Goal: Task Accomplishment & Management: Use online tool/utility

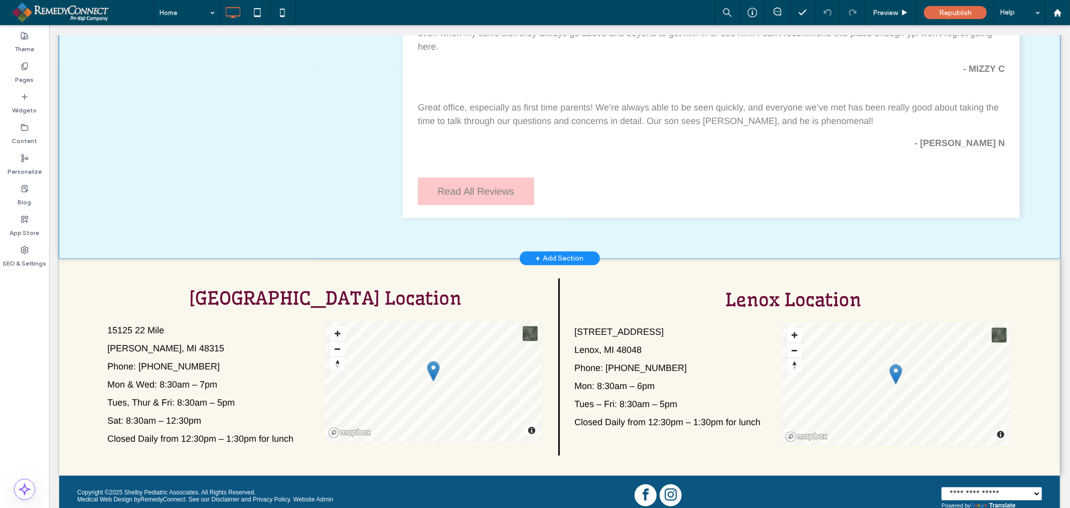
scroll to position [1146, 0]
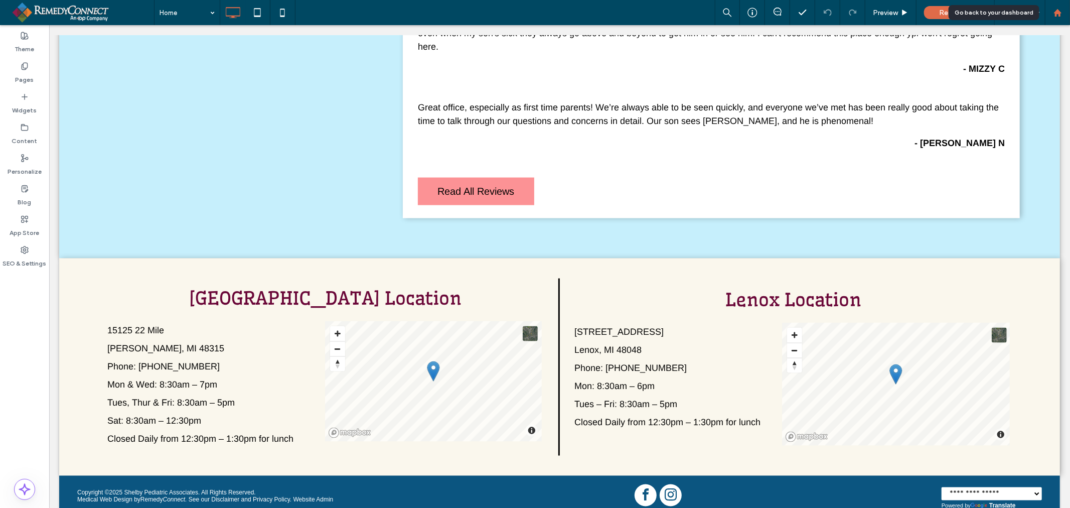
click at [1059, 11] on use at bounding box center [1057, 13] width 8 height 8
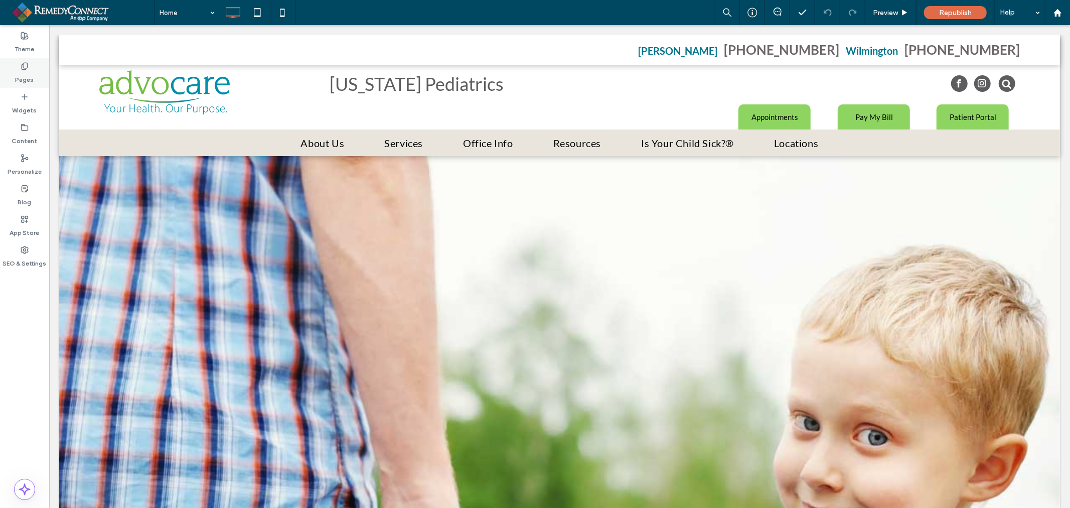
click at [37, 71] on div "Pages" at bounding box center [24, 73] width 49 height 31
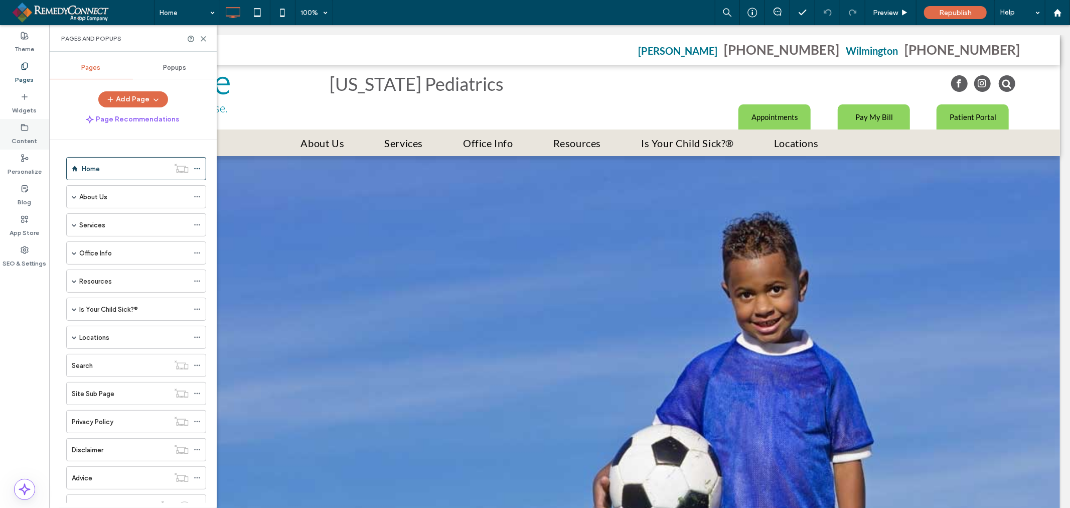
click at [39, 137] on div "Content" at bounding box center [24, 134] width 49 height 31
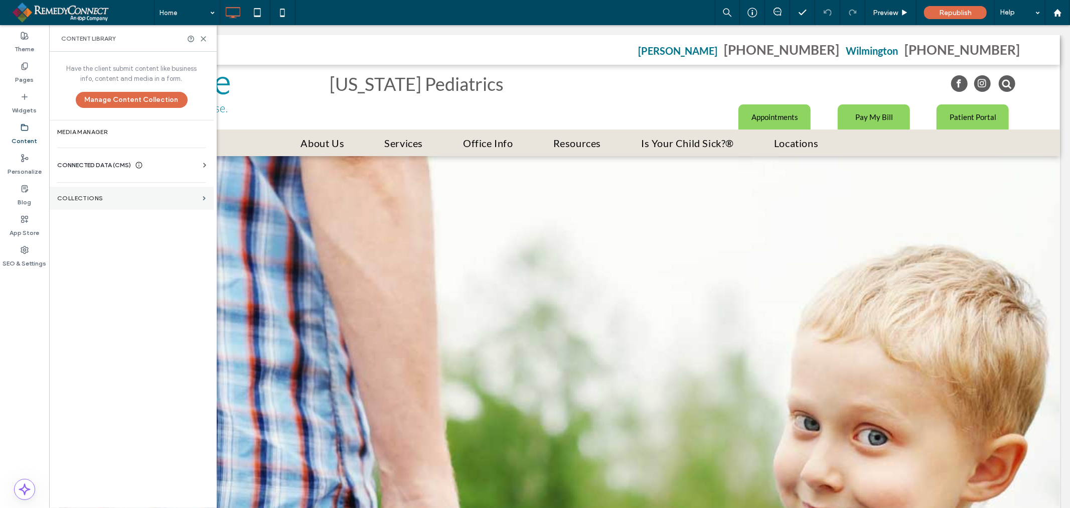
click at [97, 193] on section "Collections" at bounding box center [131, 198] width 165 height 23
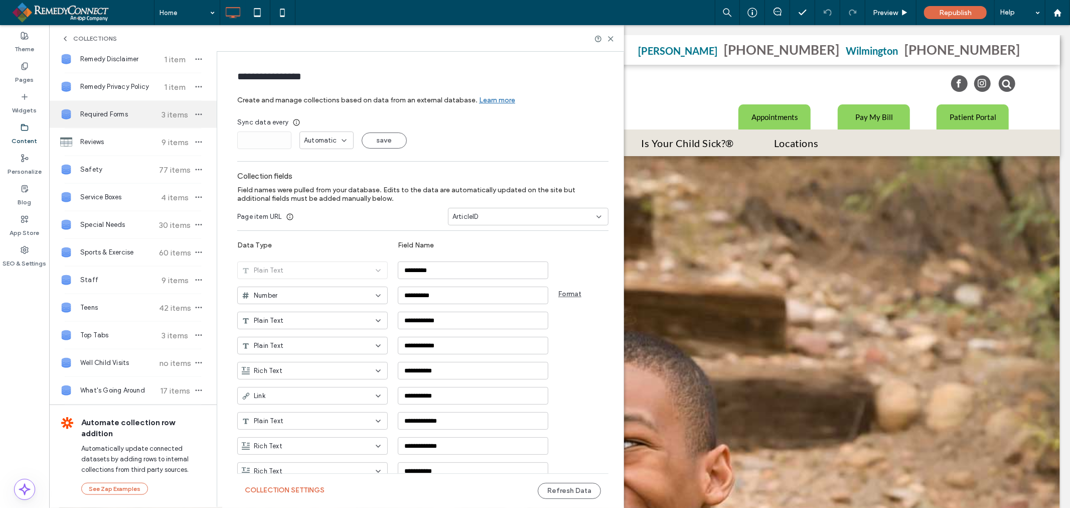
scroll to position [1059, 0]
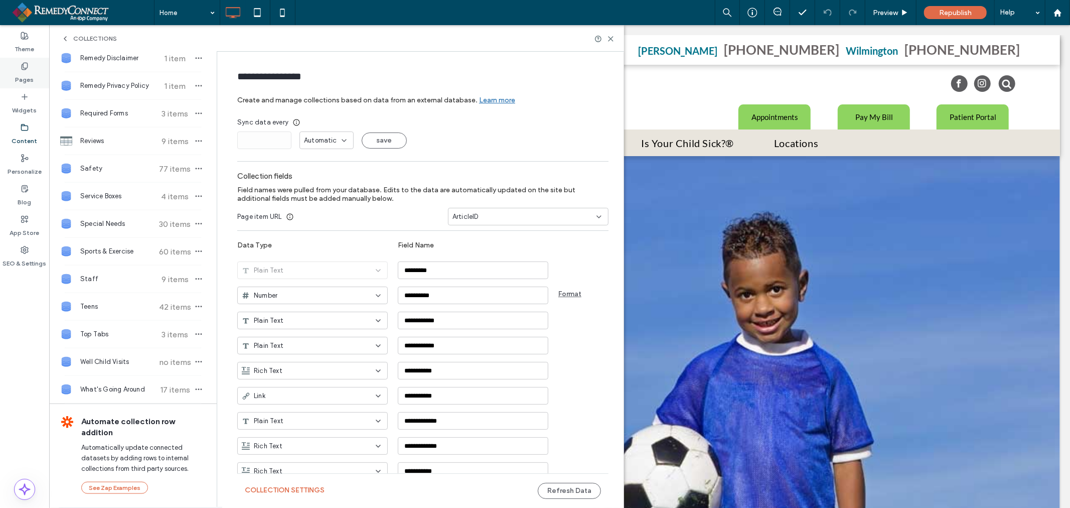
click at [27, 77] on label "Pages" at bounding box center [25, 77] width 19 height 14
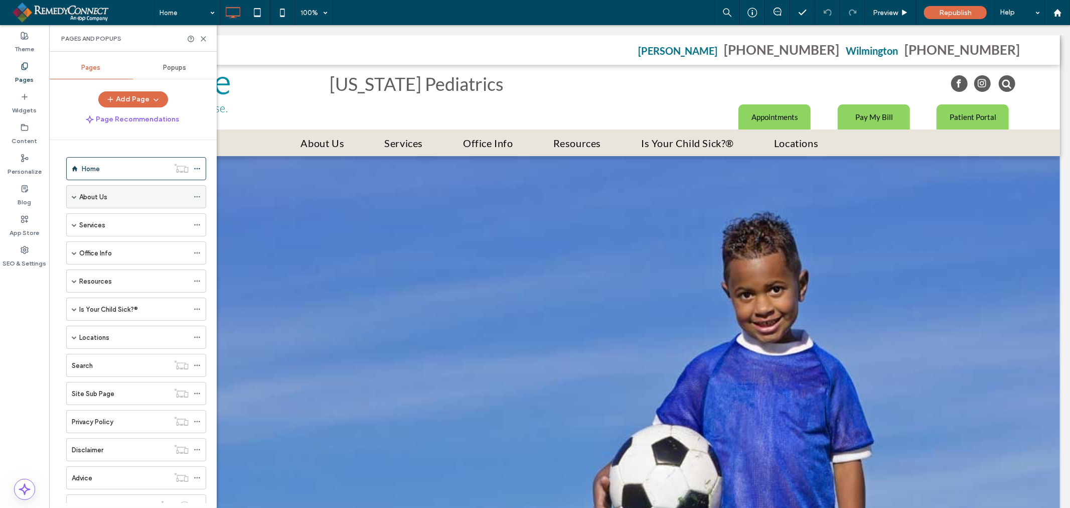
click at [94, 197] on label "About Us" at bounding box center [93, 197] width 28 height 18
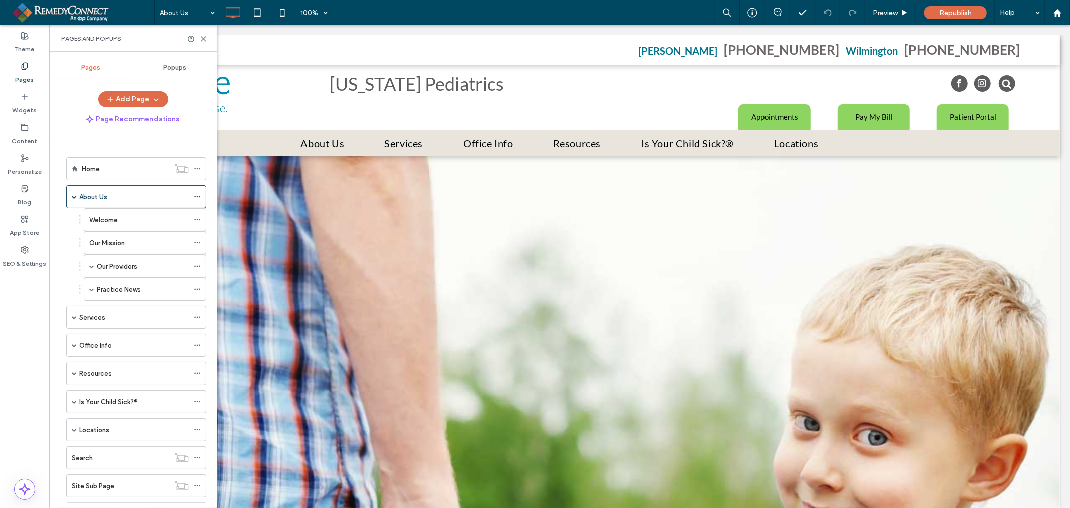
click at [106, 268] on div at bounding box center [535, 254] width 1070 height 508
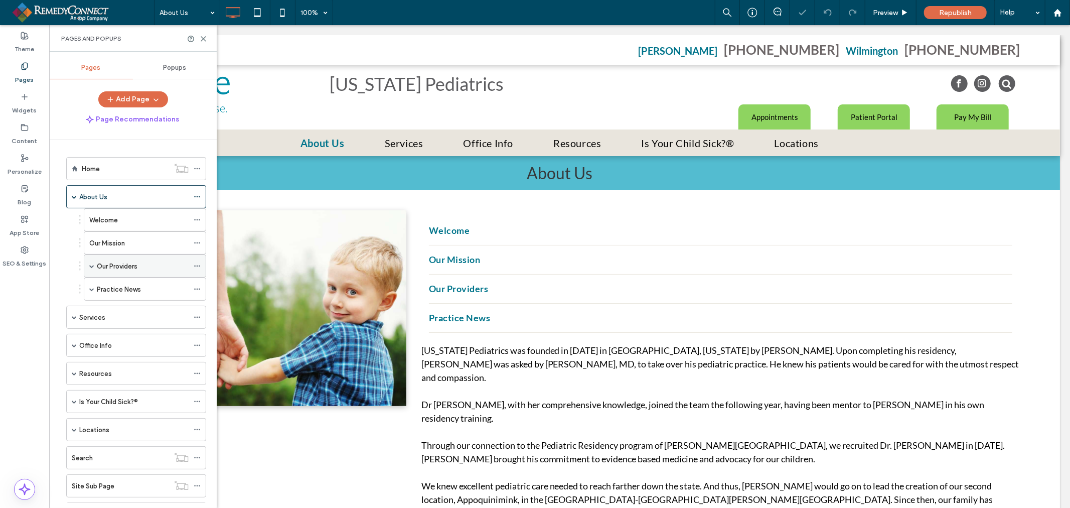
click at [122, 264] on label "Our Providers" at bounding box center [117, 266] width 41 height 18
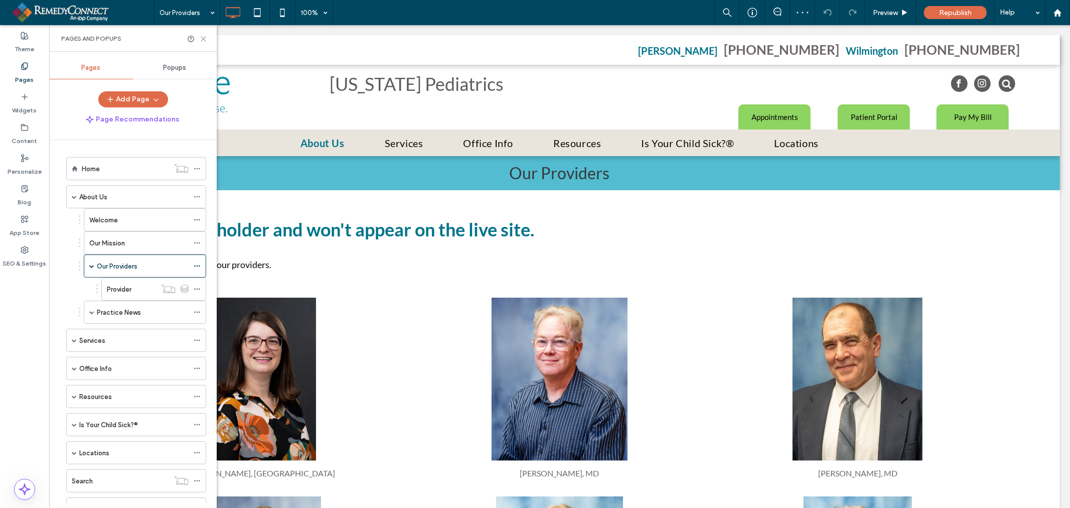
click at [205, 37] on use at bounding box center [203, 39] width 5 height 5
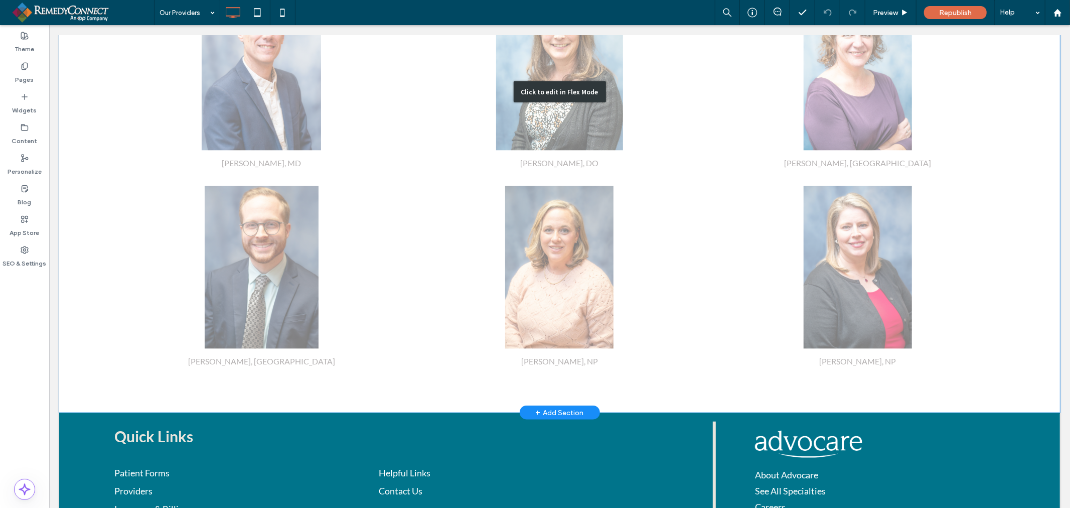
scroll to position [592, 0]
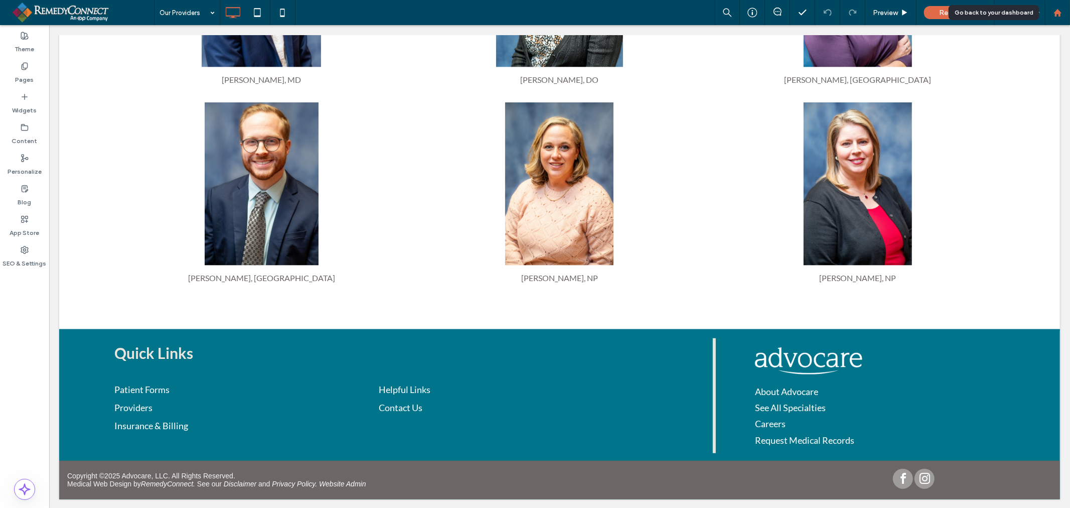
click at [1054, 13] on icon at bounding box center [1057, 13] width 9 height 9
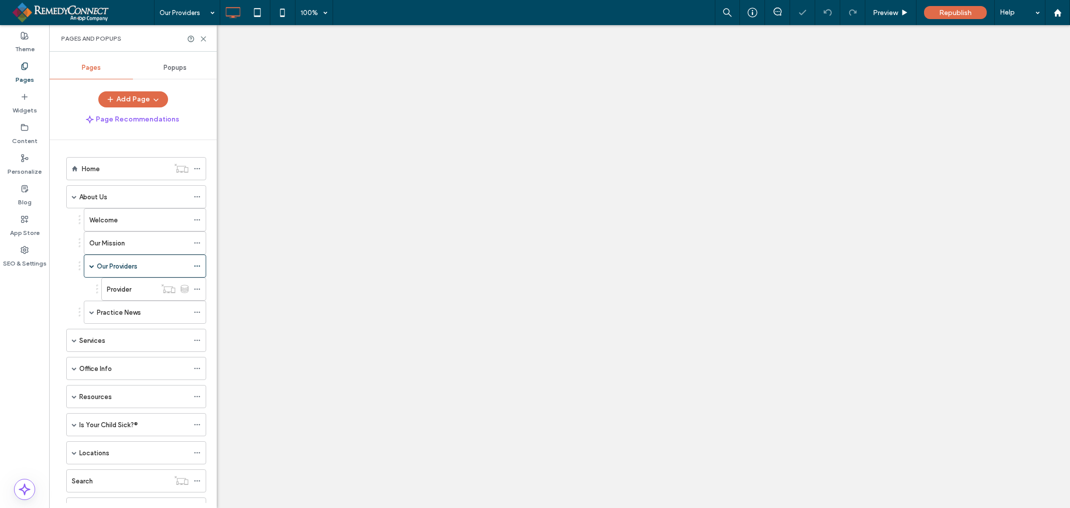
click at [146, 294] on div at bounding box center [535, 254] width 1070 height 508
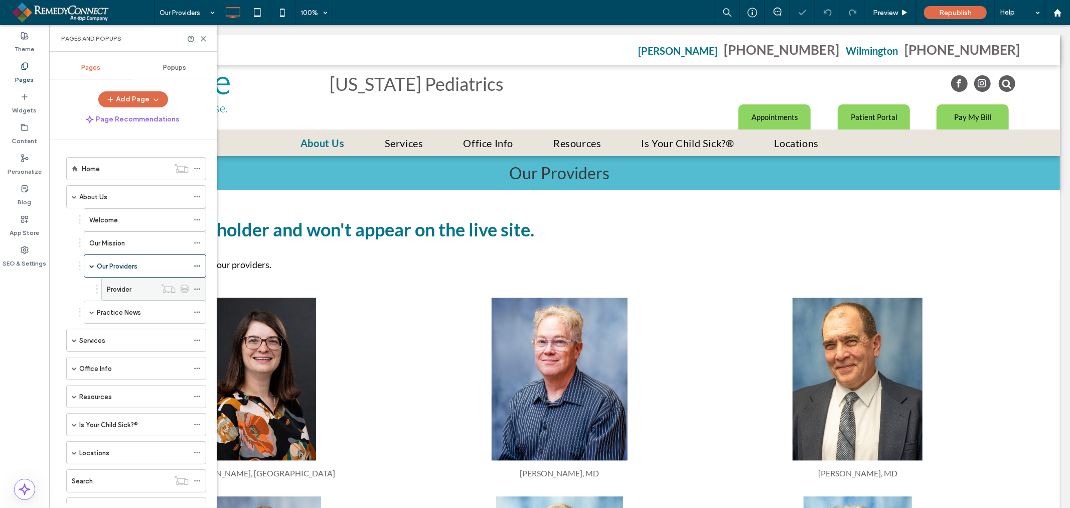
click at [120, 290] on label "Provider" at bounding box center [119, 289] width 25 height 18
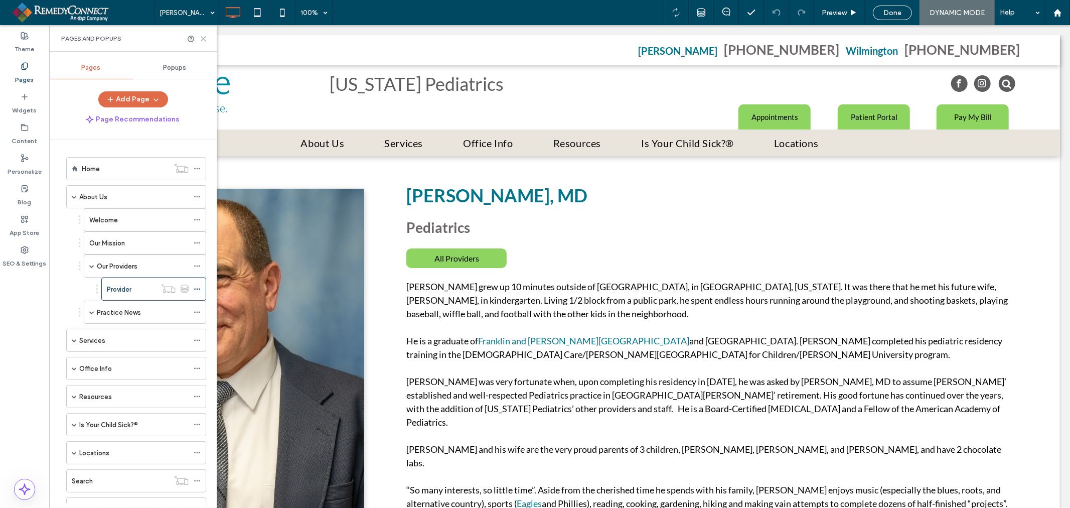
click at [205, 41] on icon at bounding box center [204, 39] width 8 height 8
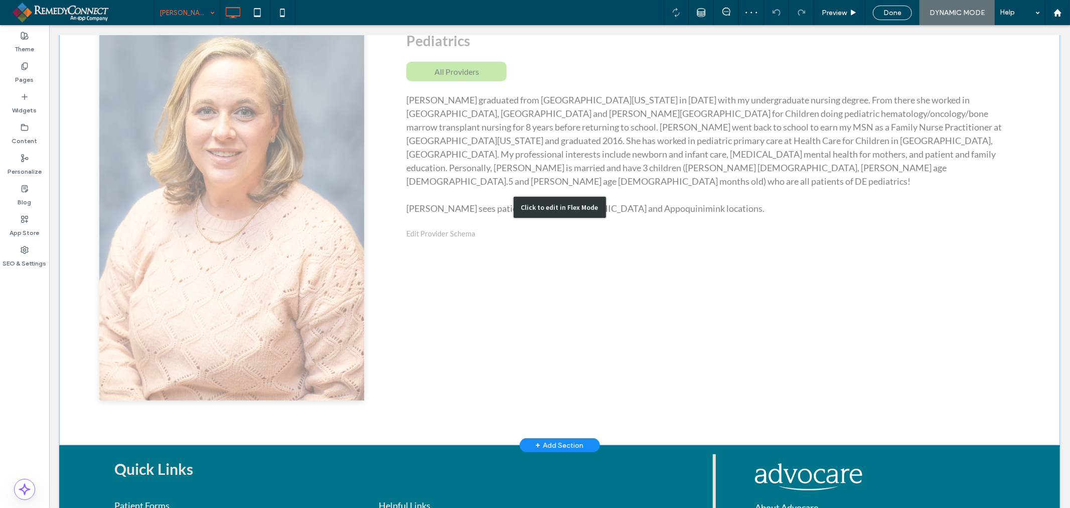
scroll to position [167, 0]
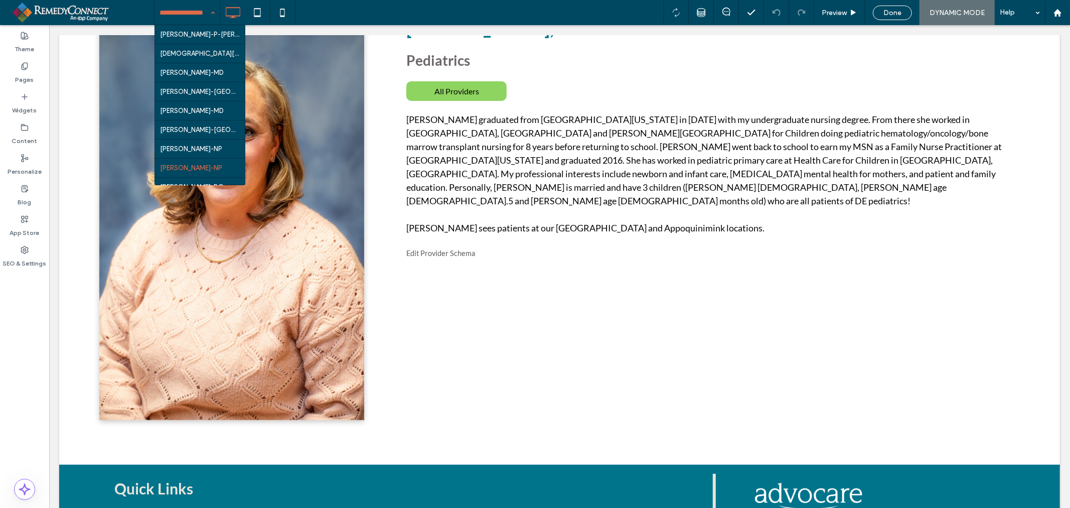
click at [202, 10] on input at bounding box center [184, 12] width 50 height 25
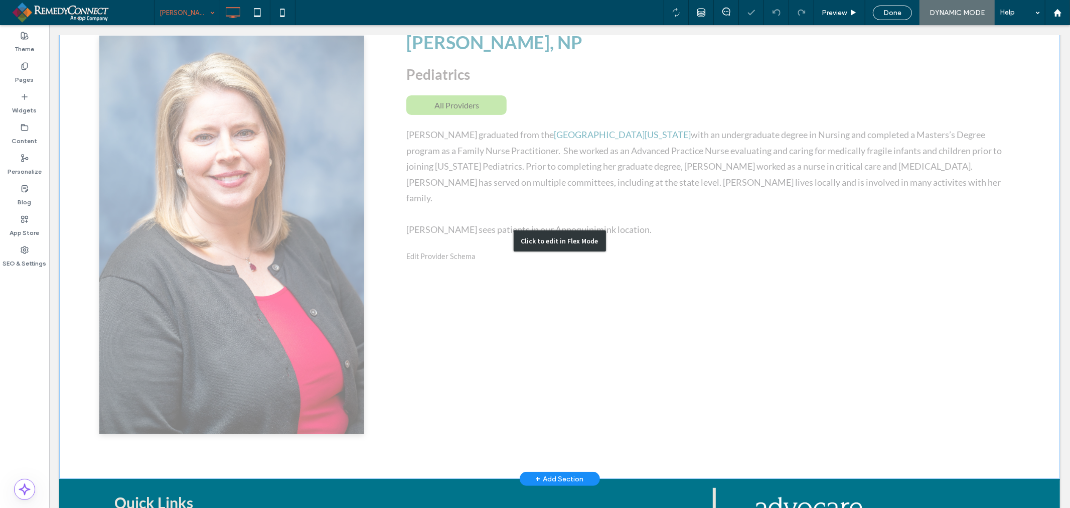
scroll to position [0, 0]
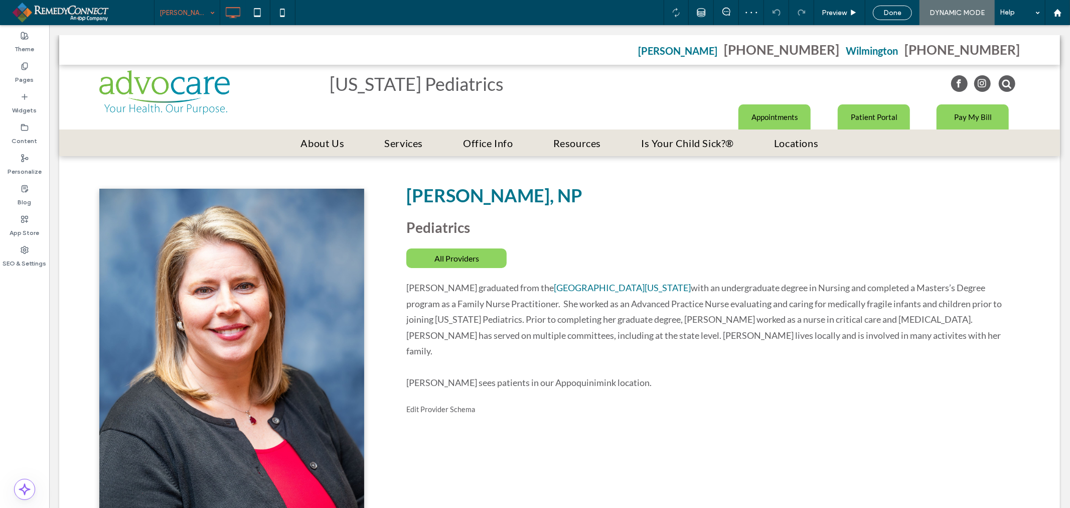
click at [199, 14] on input at bounding box center [184, 12] width 50 height 25
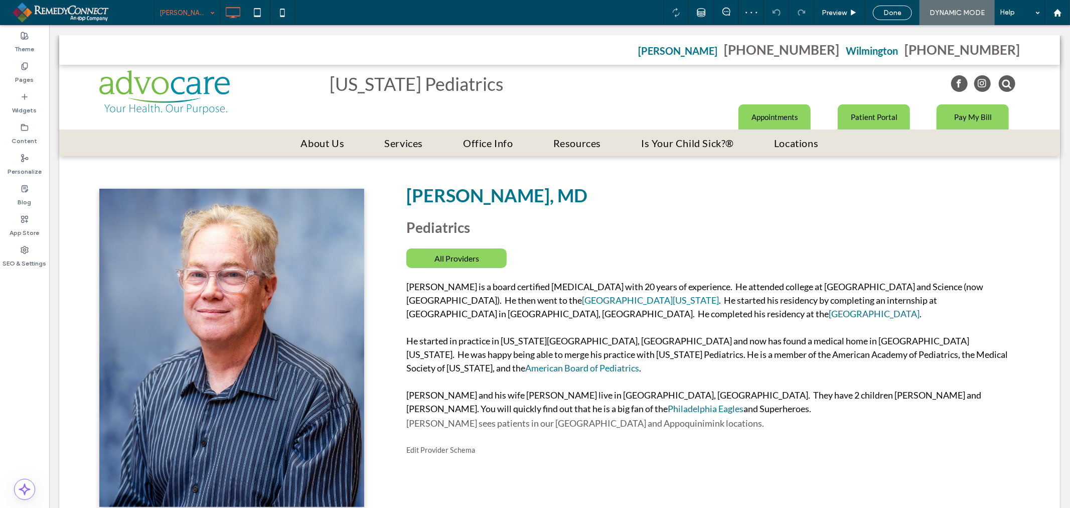
click at [182, 11] on input at bounding box center [184, 12] width 50 height 25
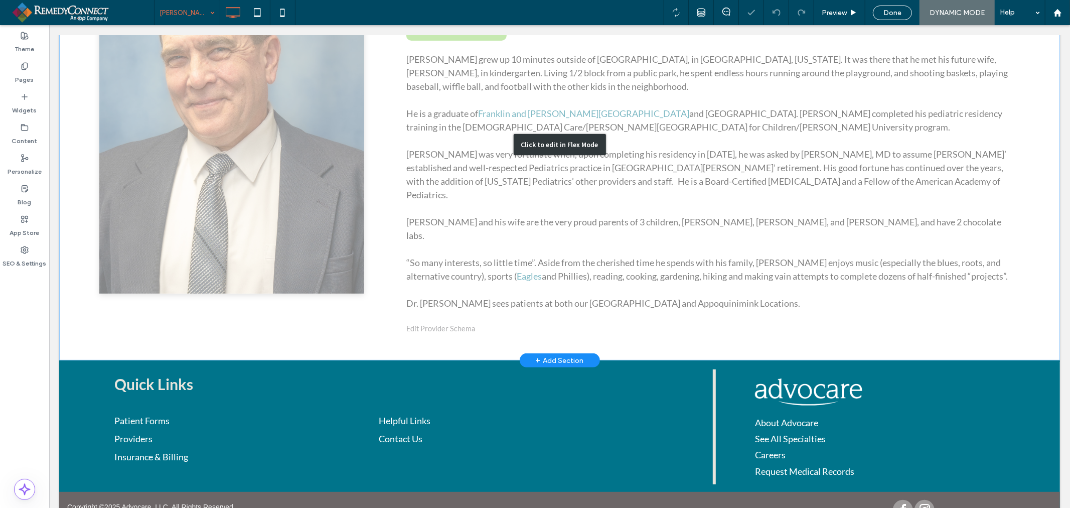
scroll to position [234, 0]
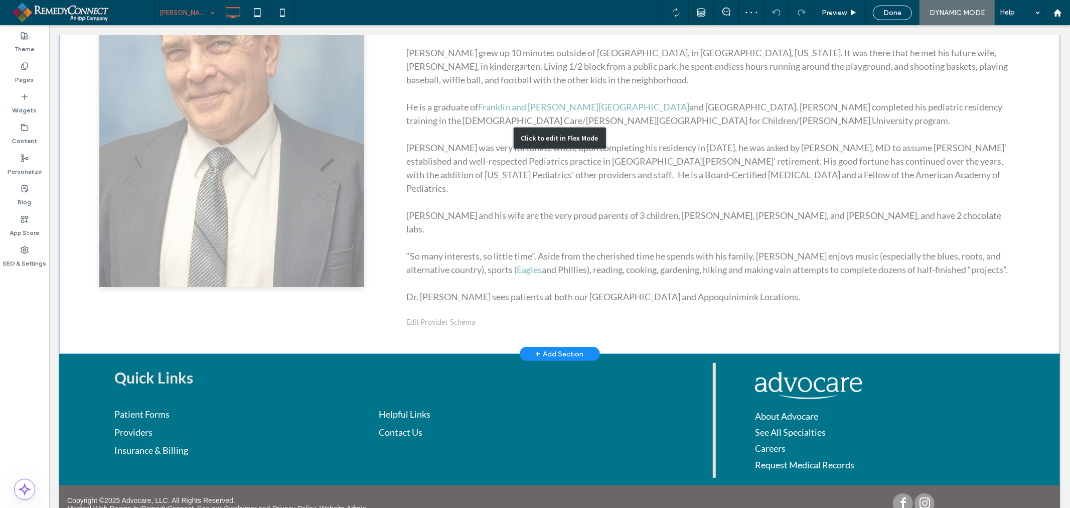
click at [775, 282] on div "Click to edit in Flex Mode" at bounding box center [559, 137] width 1001 height 431
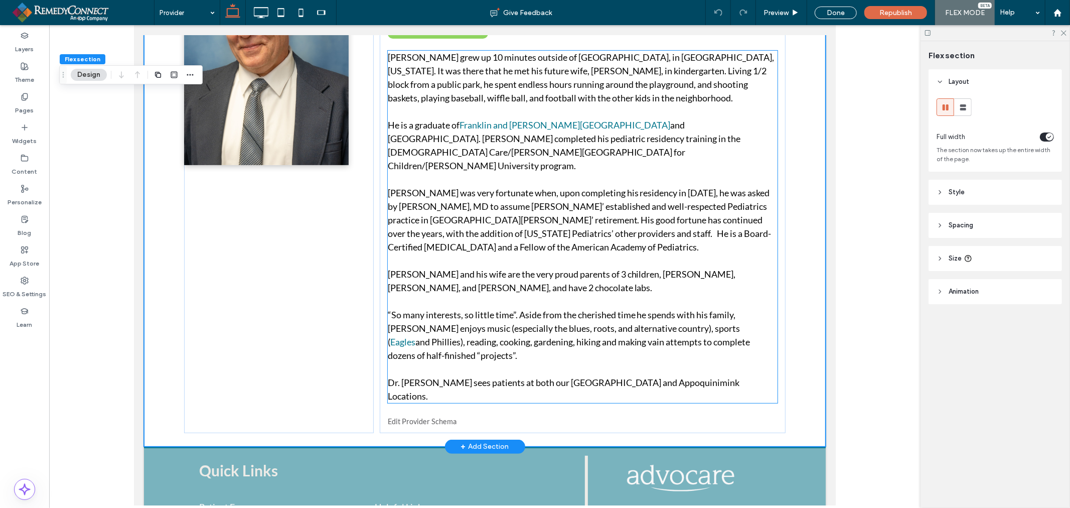
scroll to position [220, 0]
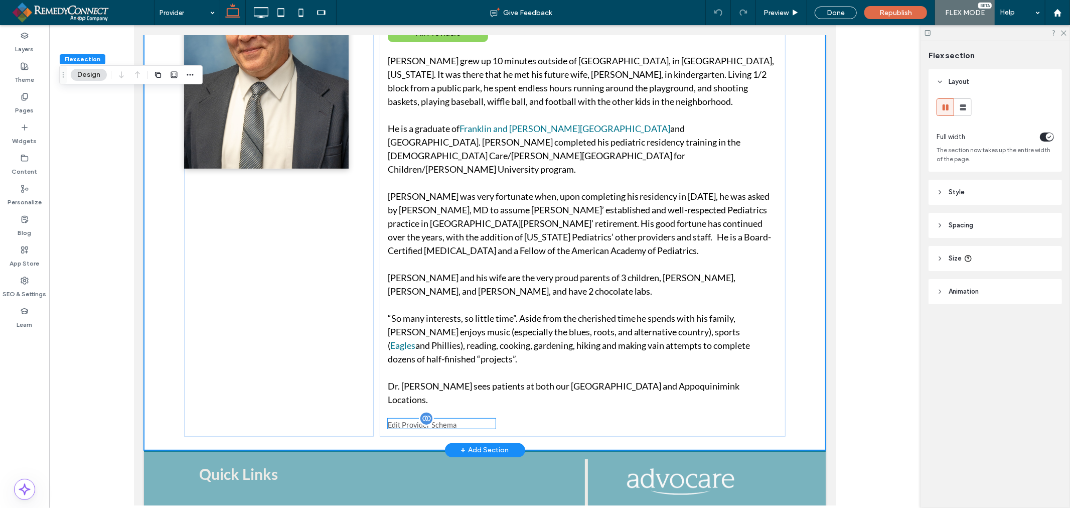
click at [427, 420] on small "Edit Provider Schema" at bounding box center [421, 424] width 69 height 9
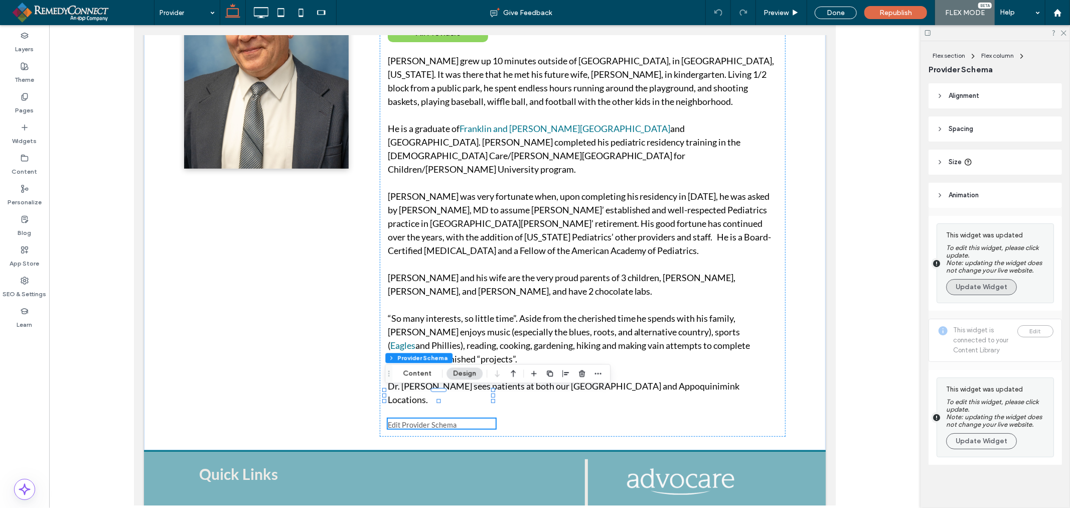
click at [970, 290] on button "Update Widget" at bounding box center [981, 287] width 71 height 16
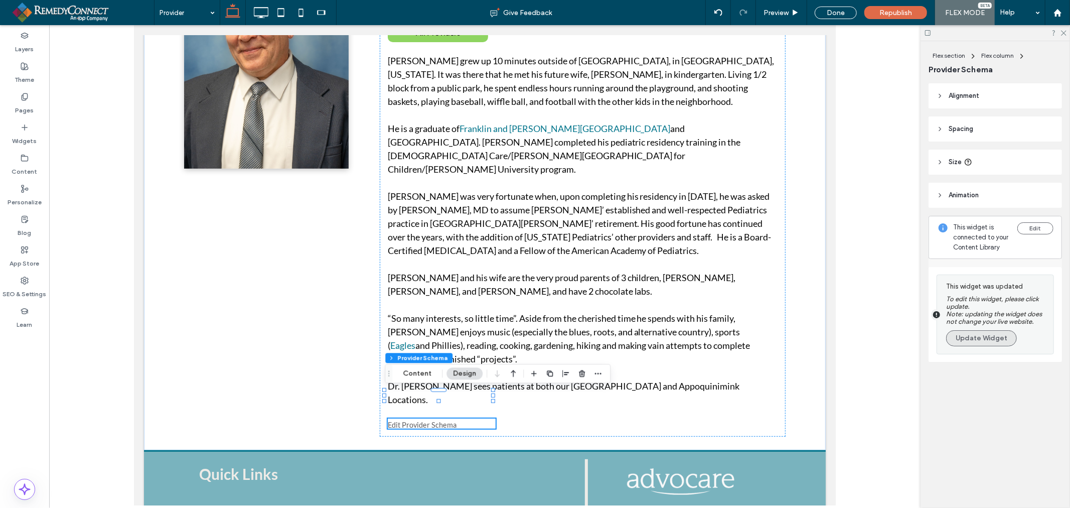
click at [994, 338] on button "Update Widget" at bounding box center [981, 338] width 71 height 16
click at [1037, 227] on button "Edit" at bounding box center [1035, 228] width 36 height 12
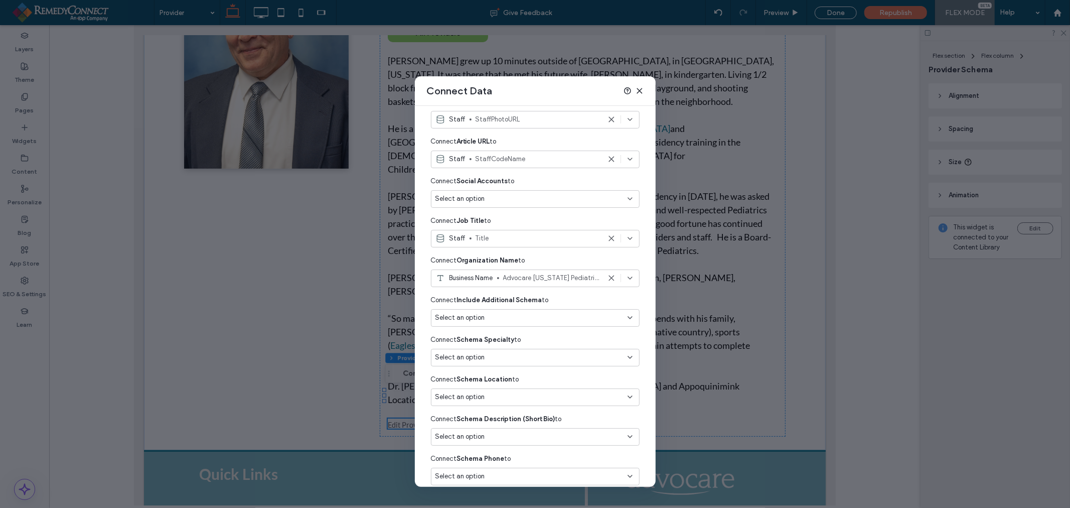
scroll to position [167, 0]
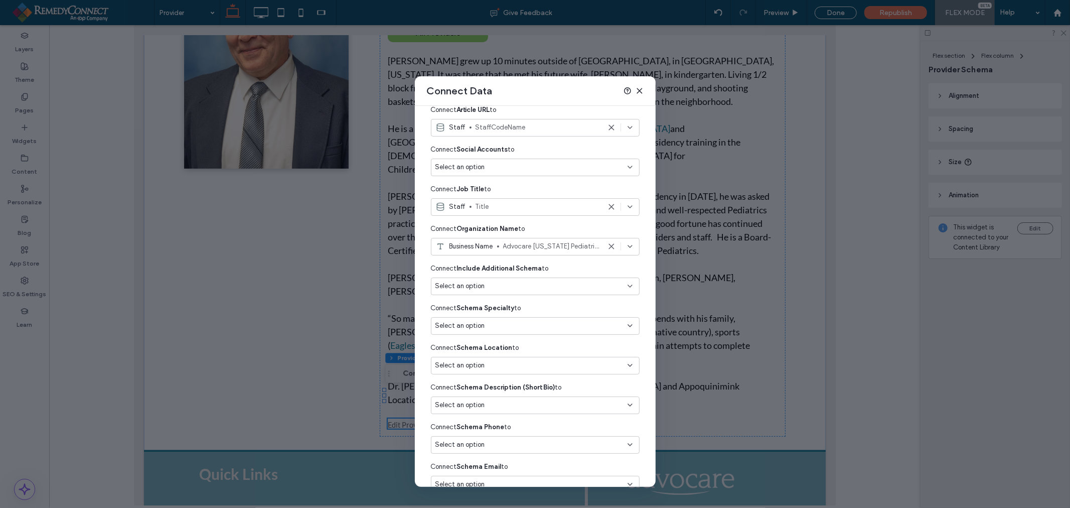
click at [540, 282] on div "Select an option" at bounding box center [529, 286] width 188 height 10
click at [638, 252] on div "Connect Edit Content Connect widgets to data from the content library, collecti…" at bounding box center [535, 296] width 241 height 381
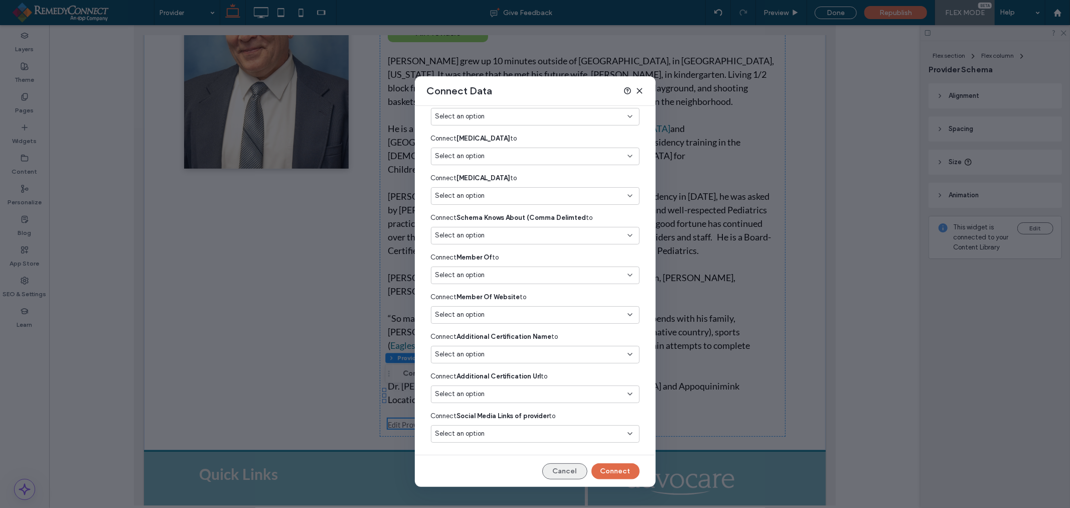
click at [555, 474] on button "Cancel" at bounding box center [564, 471] width 45 height 16
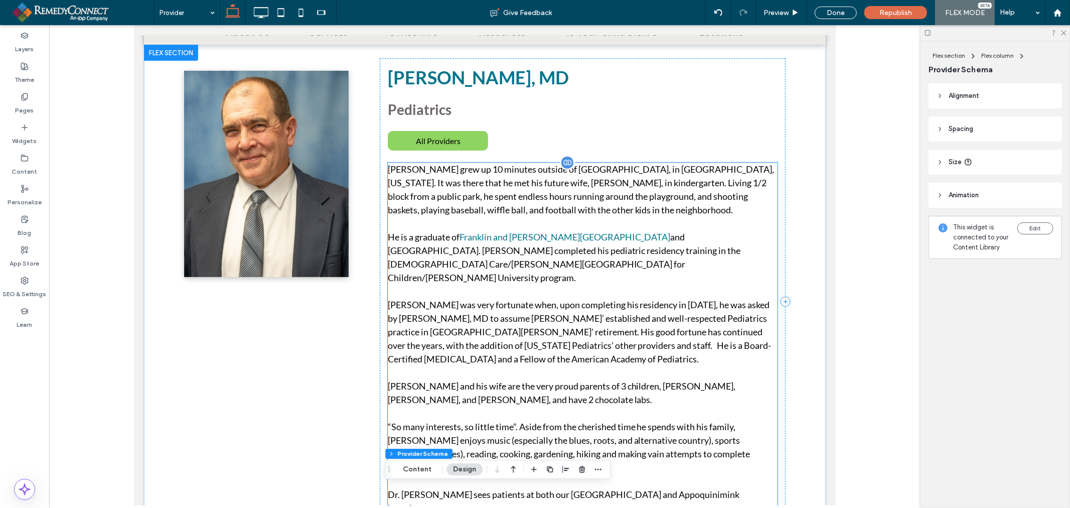
scroll to position [167, 0]
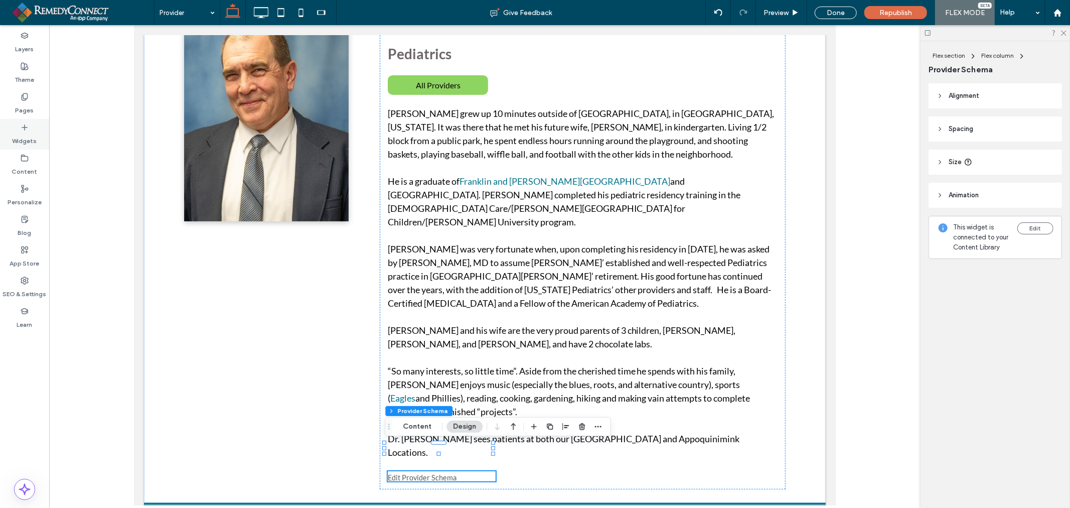
click at [23, 130] on icon at bounding box center [25, 127] width 8 height 8
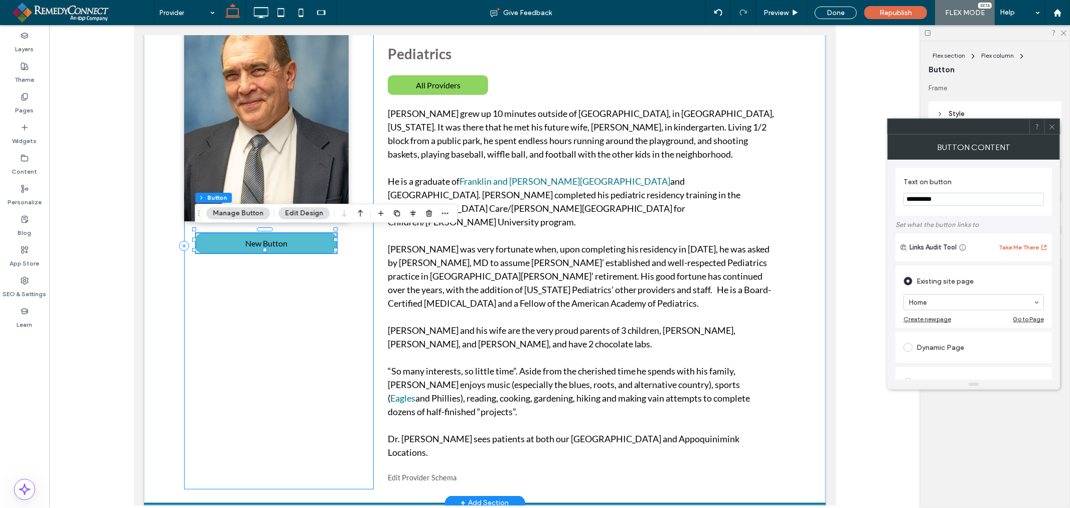
type input "**"
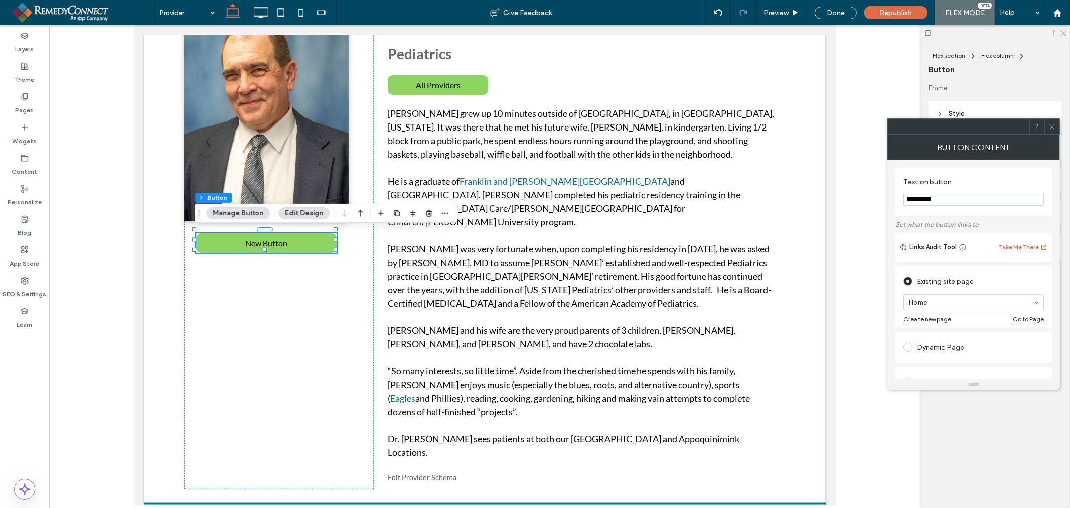
drag, startPoint x: 946, startPoint y: 201, endPoint x: 844, endPoint y: 206, distance: 101.9
click at [844, 206] on body ".wqwq-1{fill:#231f20;} .cls-1q, .cls-2q { fill-rule: evenodd; } .cls-2q { fill:…" at bounding box center [535, 254] width 1070 height 508
type input "**********"
click at [725, 10] on div at bounding box center [718, 13] width 25 height 8
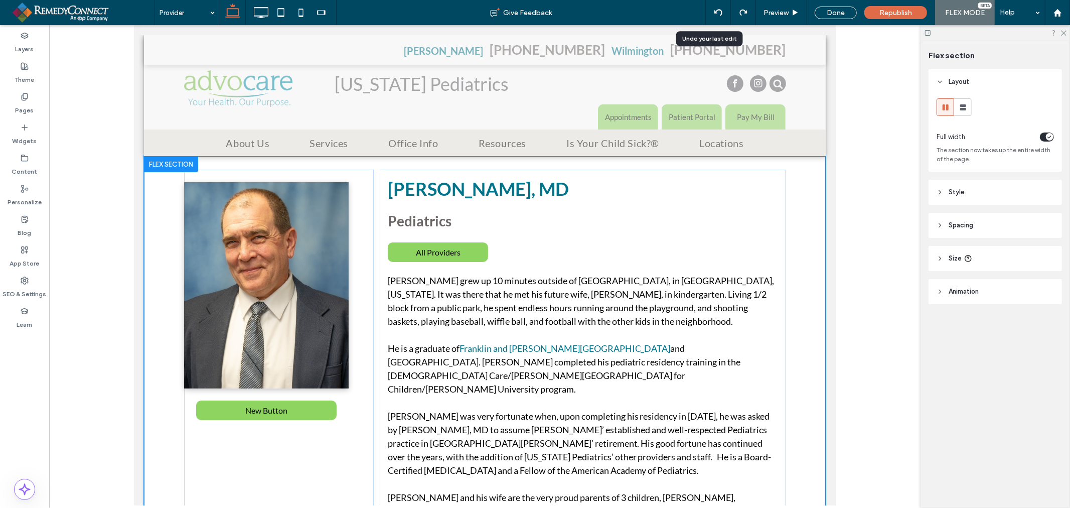
scroll to position [131, 0]
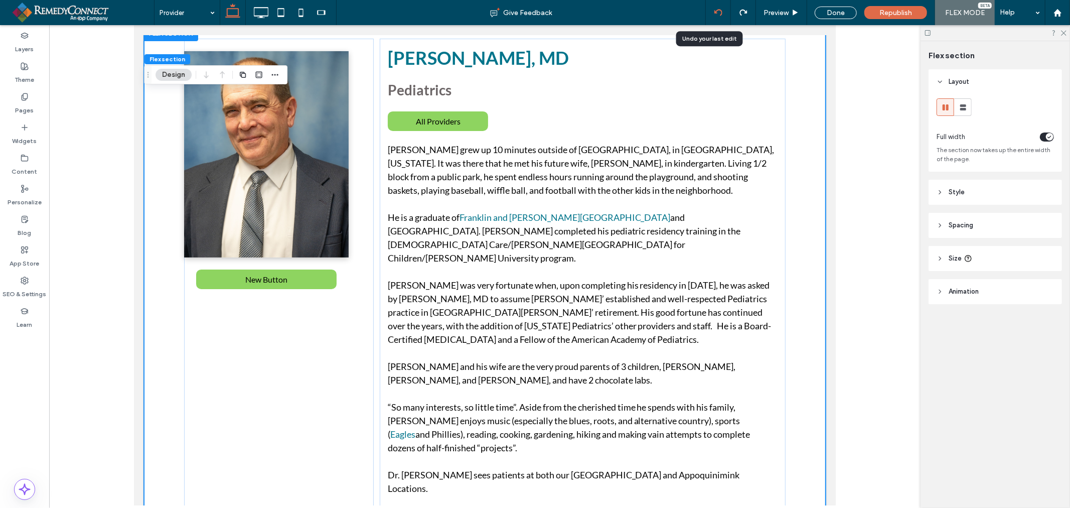
click at [711, 16] on div at bounding box center [718, 13] width 25 height 8
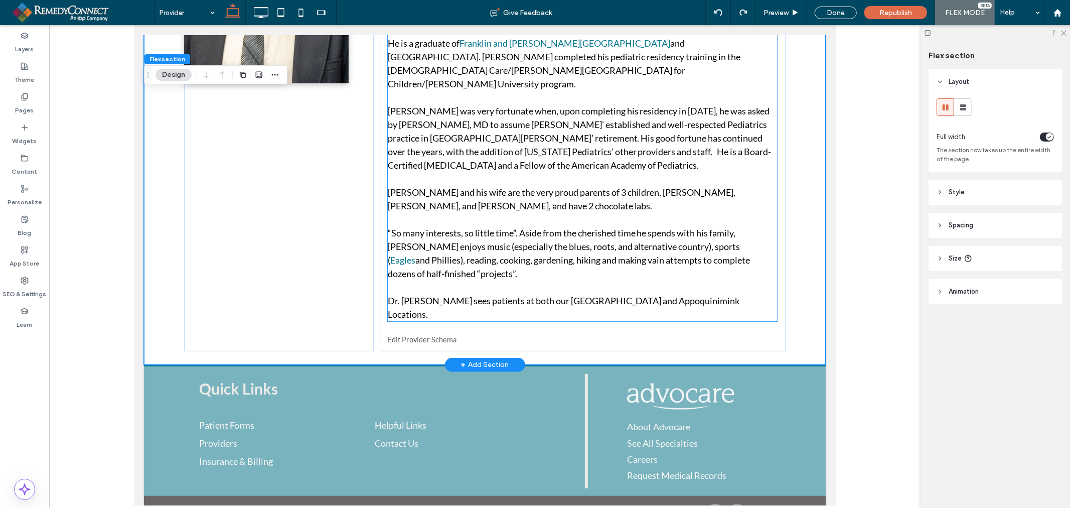
scroll to position [27, 0]
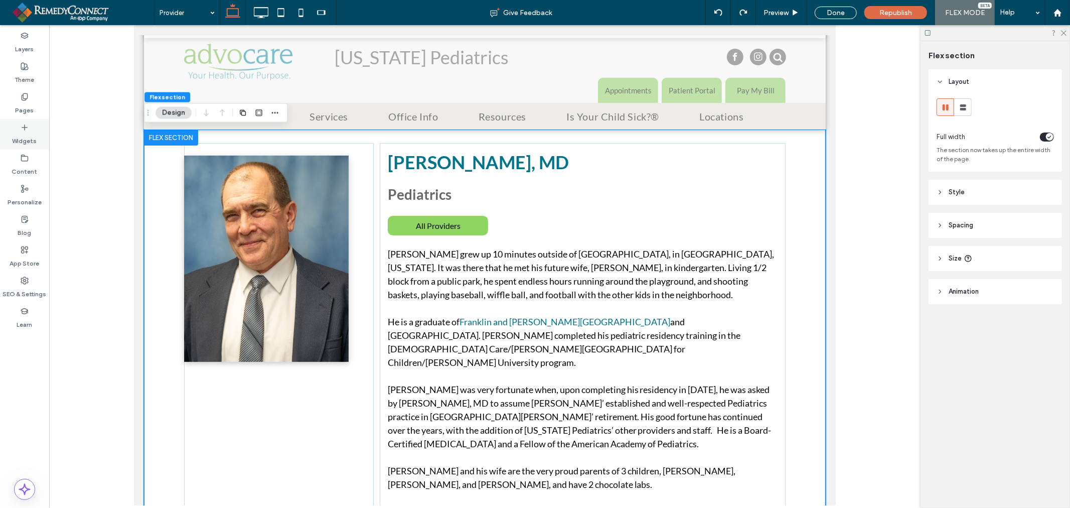
click at [31, 130] on div "Widgets" at bounding box center [24, 134] width 49 height 31
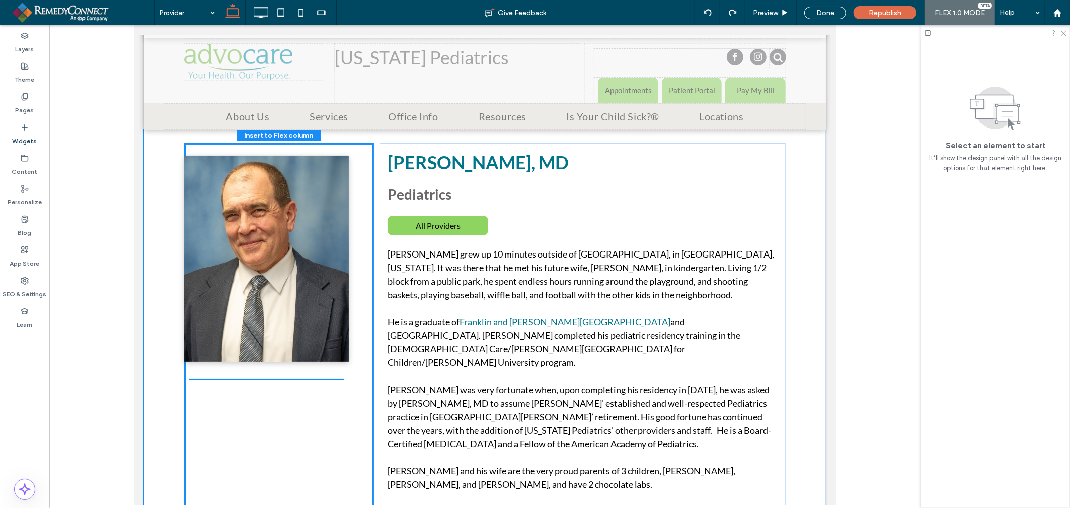
scroll to position [48, 0]
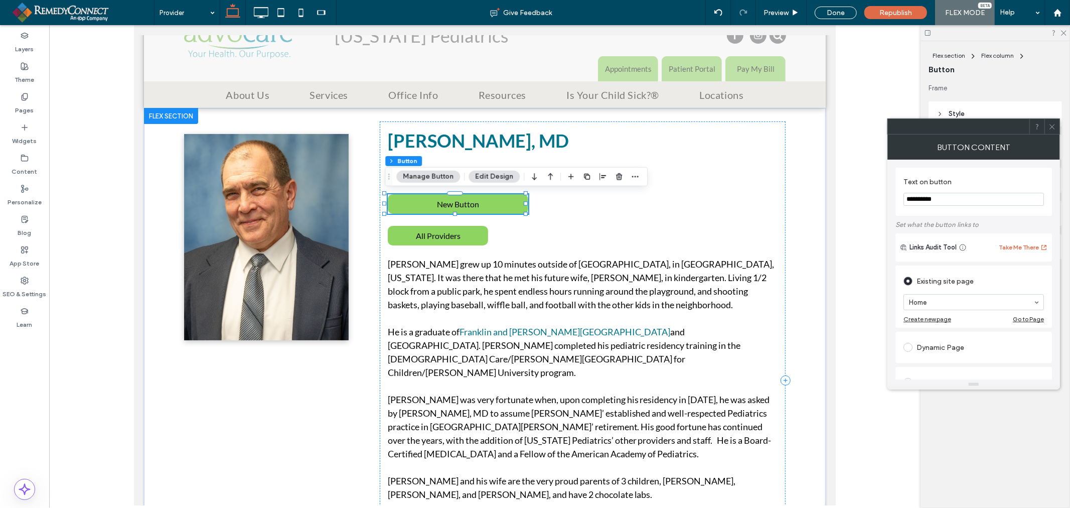
drag, startPoint x: 964, startPoint y: 191, endPoint x: 951, endPoint y: 195, distance: 13.2
click at [951, 195] on section "**********" at bounding box center [973, 192] width 140 height 38
drag, startPoint x: 884, startPoint y: 207, endPoint x: 861, endPoint y: 210, distance: 22.7
click at [861, 210] on body ".wqwq-1{fill:#231f20;} .cls-1q, .cls-2q { fill-rule: evenodd; } .cls-2q { fill:…" at bounding box center [535, 254] width 1070 height 508
type input "**********"
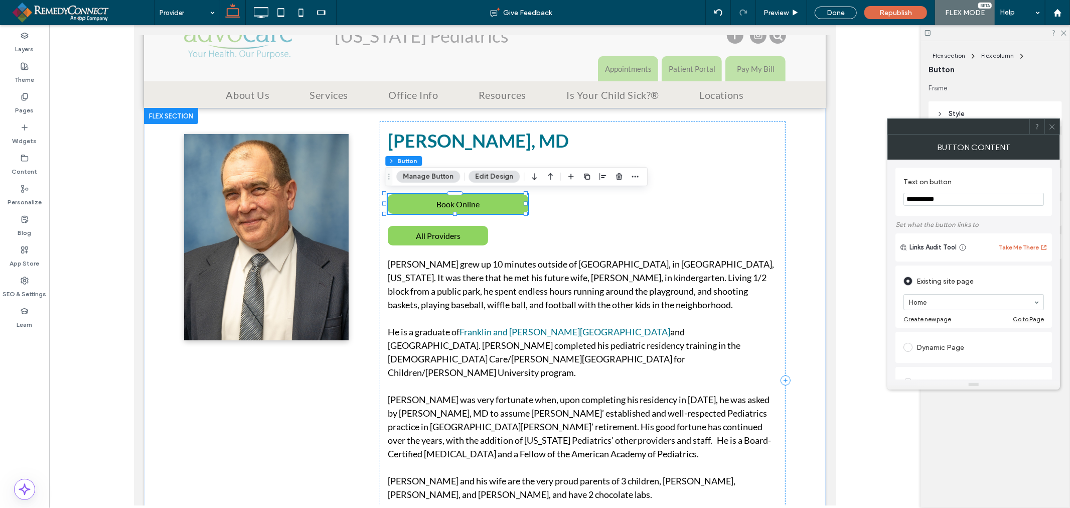
click at [984, 171] on div "**********" at bounding box center [973, 192] width 156 height 48
click at [1052, 129] on icon at bounding box center [1052, 127] width 8 height 8
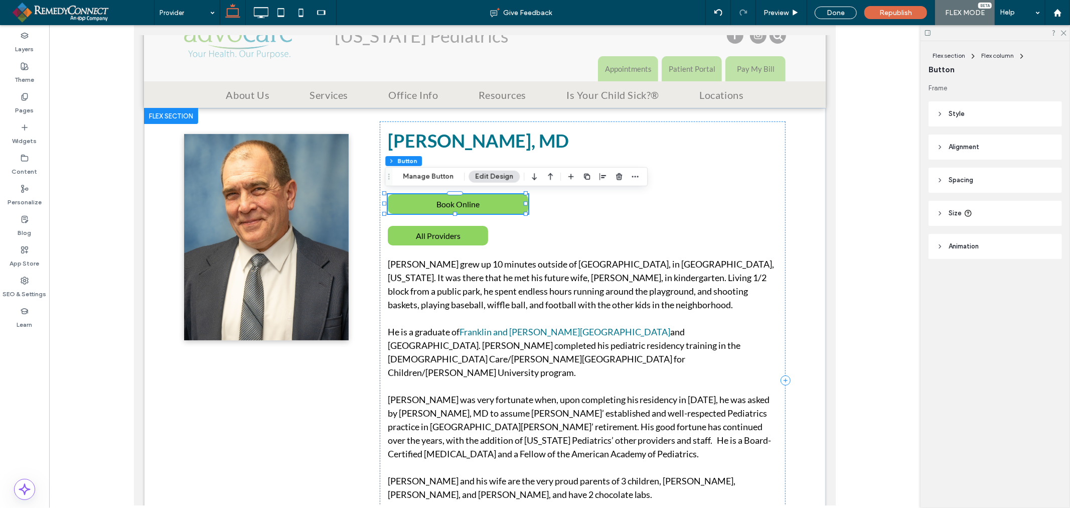
click at [485, 172] on button "Edit Design" at bounding box center [493, 177] width 51 height 12
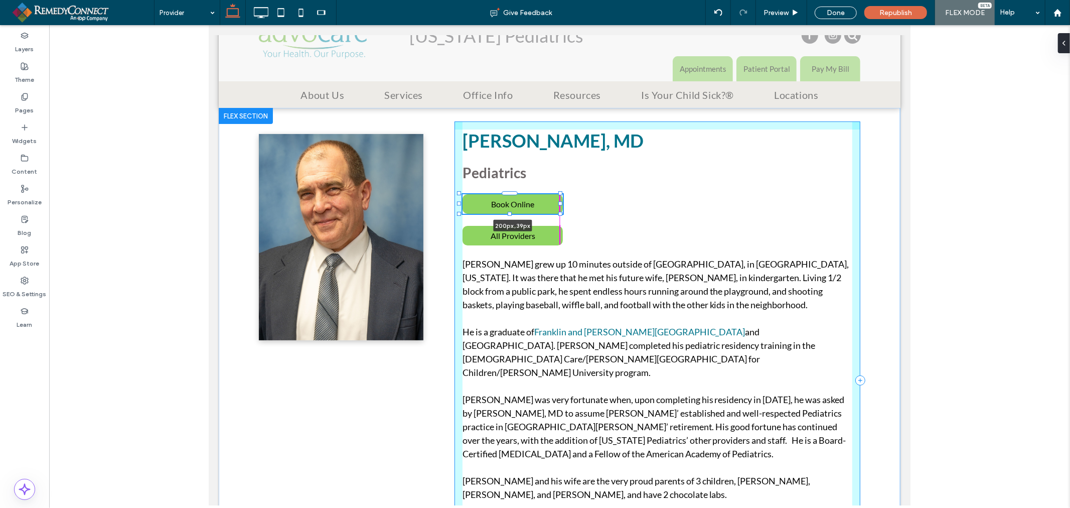
drag, startPoint x: 599, startPoint y: 202, endPoint x: 561, endPoint y: 208, distance: 38.6
click at [561, 208] on div "Matthew P. Gotthold, MD Pediatrics Book Online 200px , 39px All Providers Dr. M…" at bounding box center [559, 379] width 682 height 545
type input "***"
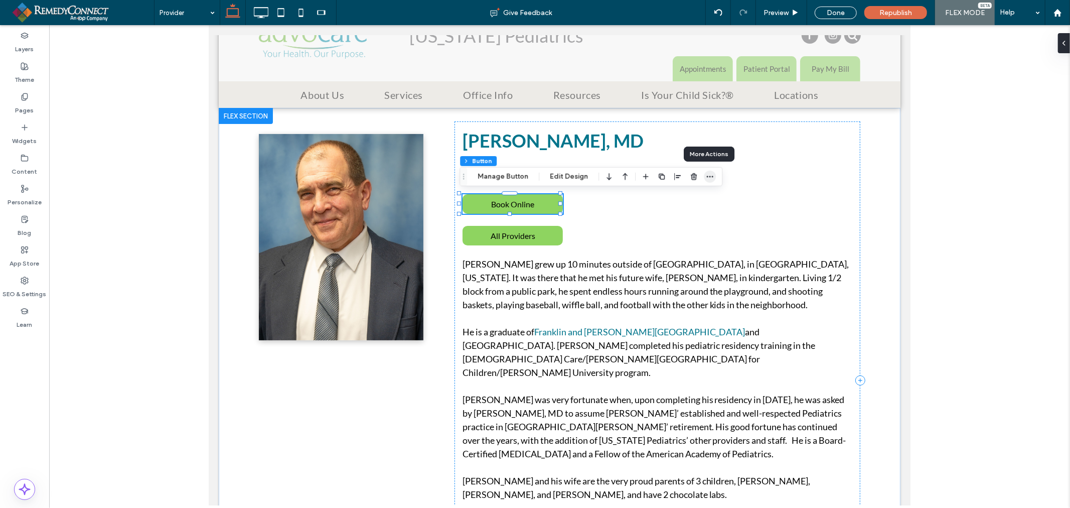
click at [707, 177] on use "button" at bounding box center [710, 177] width 7 height 2
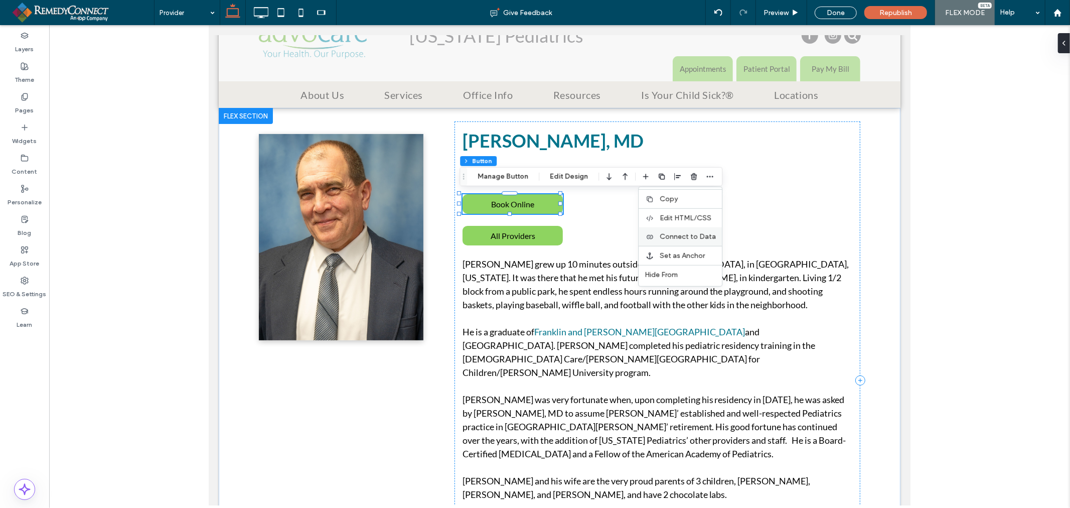
click at [693, 233] on span "Connect to Data" at bounding box center [688, 236] width 56 height 9
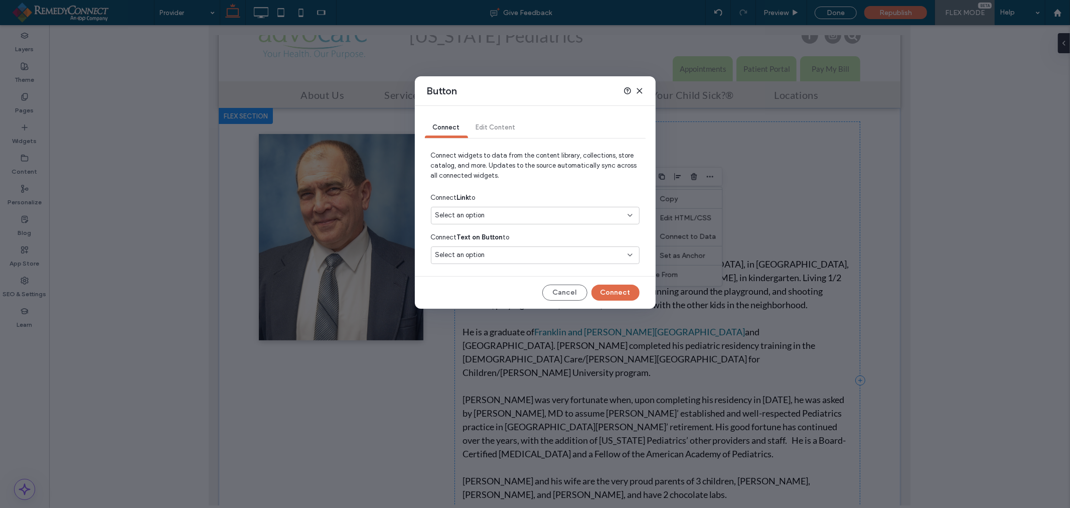
click at [498, 217] on div "Select an option" at bounding box center [529, 215] width 188 height 10
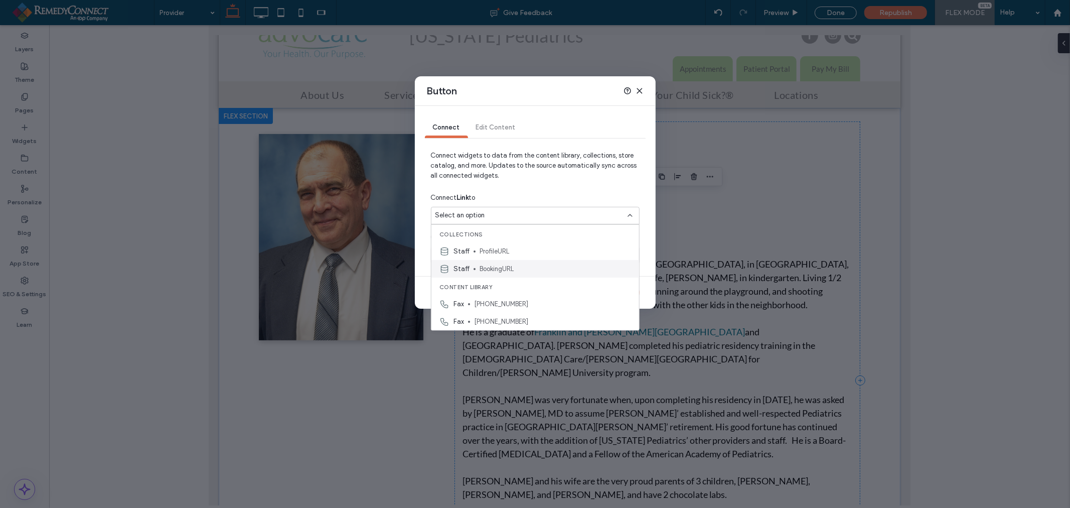
click at [507, 269] on span "BookingURL" at bounding box center [554, 268] width 151 height 10
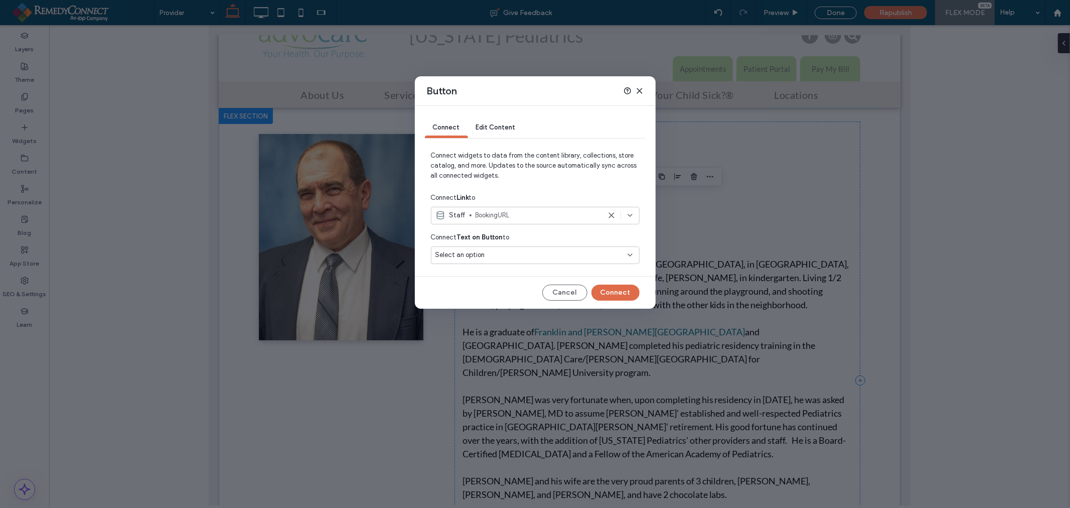
click at [516, 248] on div "Select an option" at bounding box center [535, 255] width 209 height 18
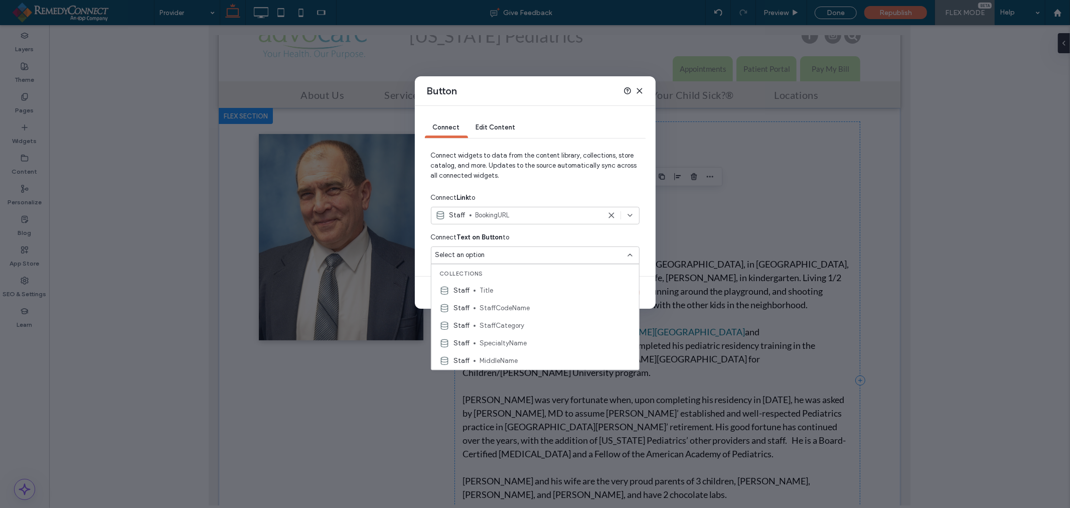
click at [547, 234] on div "Connect Text on Button to" at bounding box center [535, 237] width 209 height 18
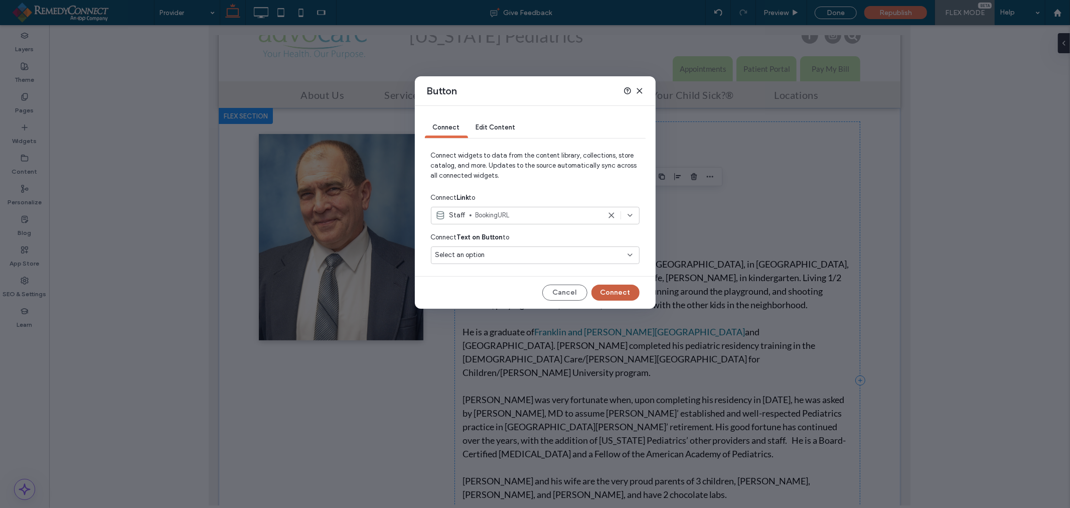
drag, startPoint x: 604, startPoint y: 295, endPoint x: 396, endPoint y: 271, distance: 210.0
click at [604, 295] on button "Connect" at bounding box center [615, 292] width 48 height 16
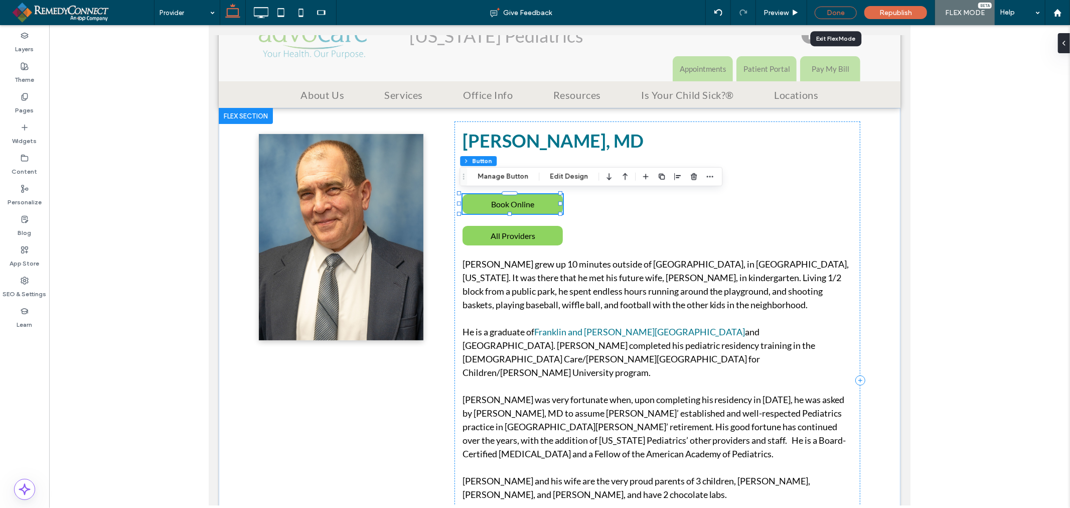
click at [845, 11] on div "Done" at bounding box center [836, 13] width 42 height 13
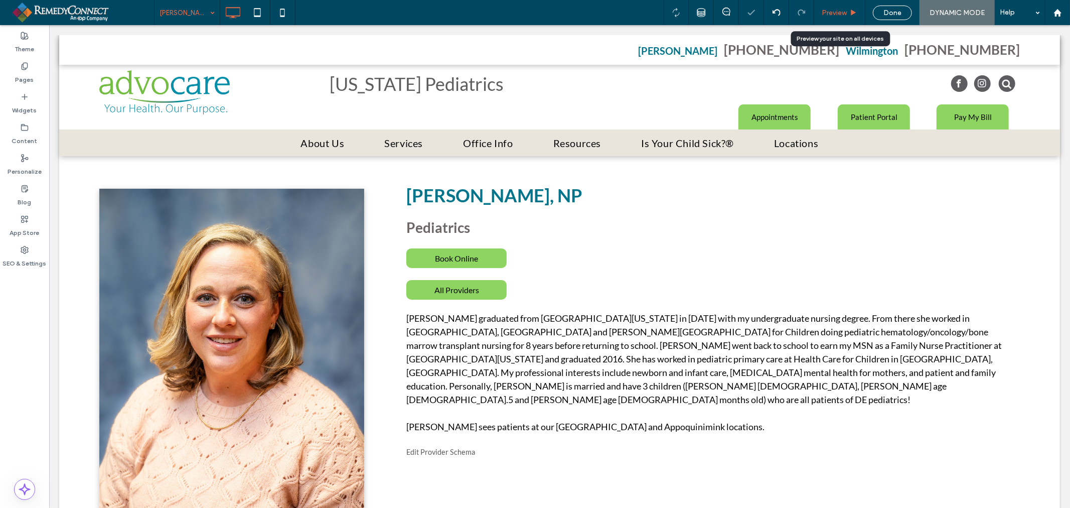
click at [856, 16] on icon at bounding box center [854, 13] width 8 height 8
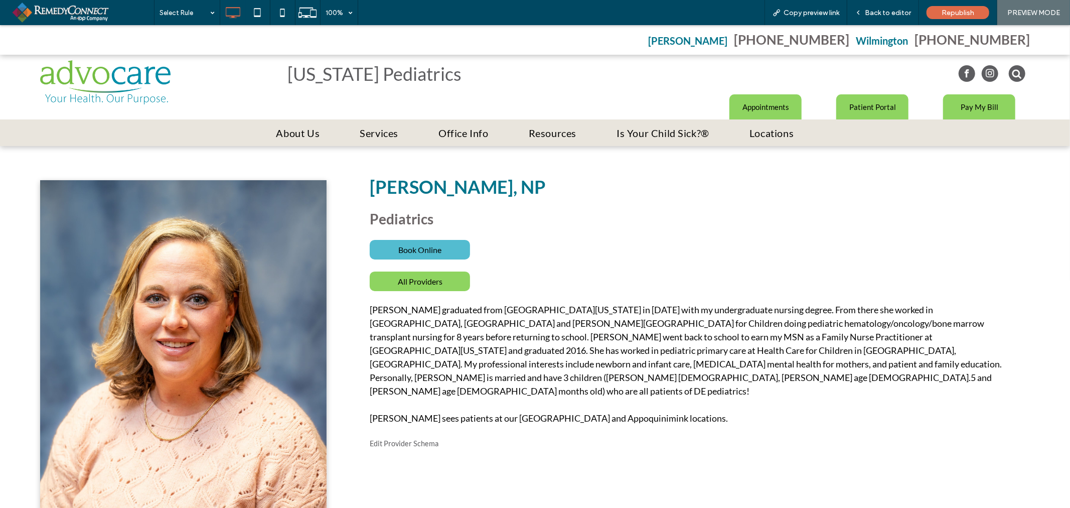
click at [412, 254] on link "Book Online" at bounding box center [420, 249] width 100 height 20
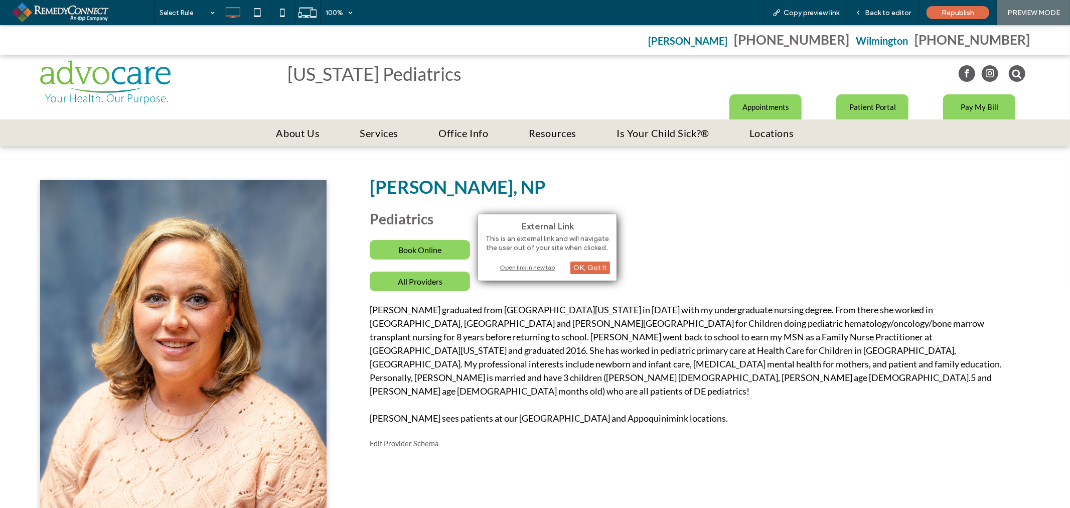
click at [527, 265] on div "Open link in new tab" at bounding box center [546, 267] width 125 height 11
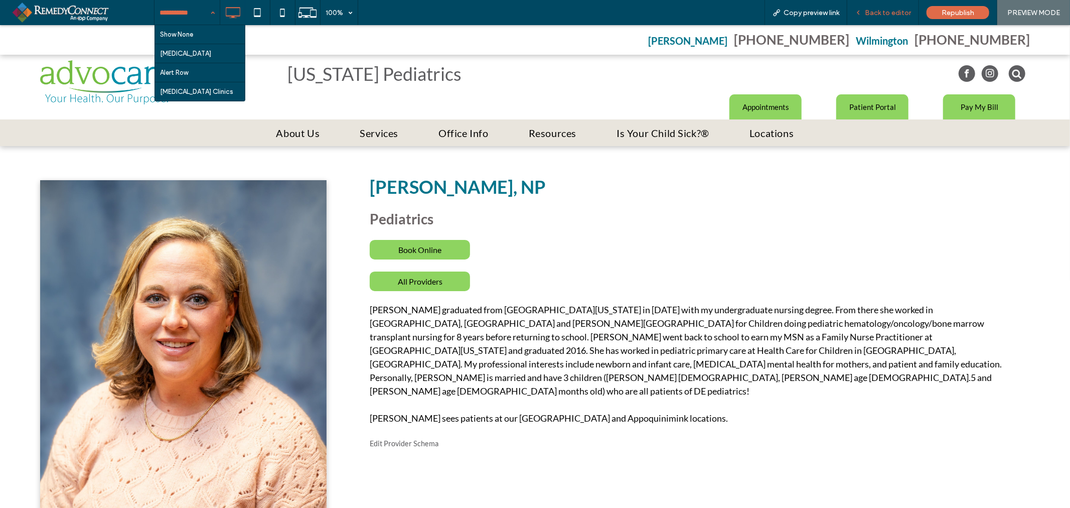
click at [888, 17] on div "Back to editor" at bounding box center [883, 12] width 72 height 25
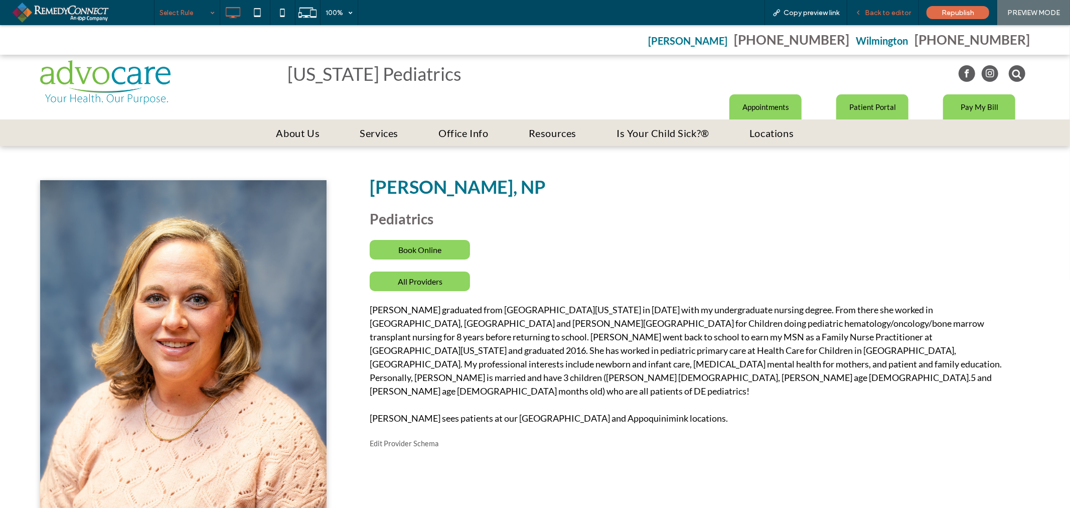
click at [879, 19] on div "Back to editor" at bounding box center [883, 12] width 72 height 25
click at [931, 11] on div "Republish" at bounding box center [957, 12] width 63 height 13
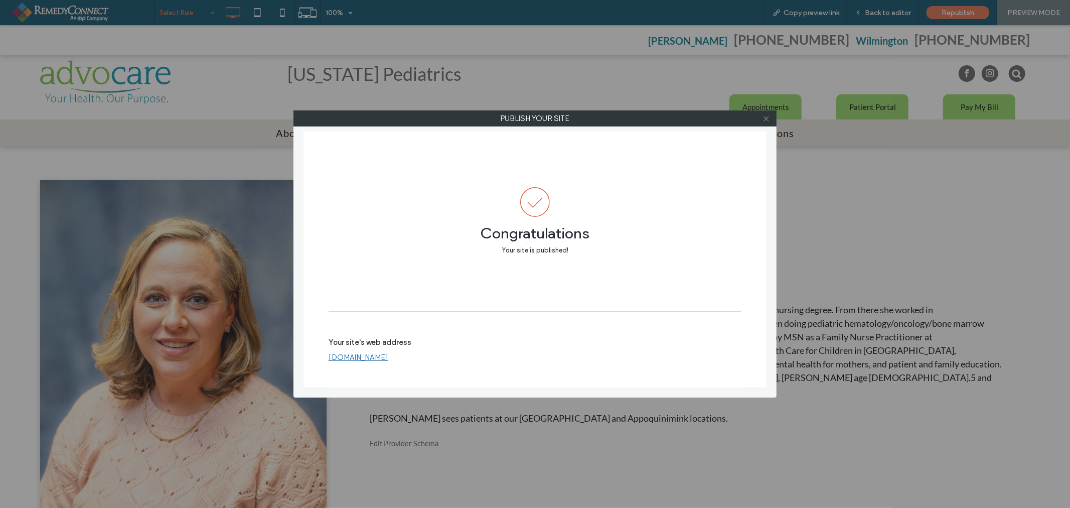
click at [766, 122] on icon at bounding box center [766, 119] width 8 height 8
